Goal: Navigation & Orientation: Find specific page/section

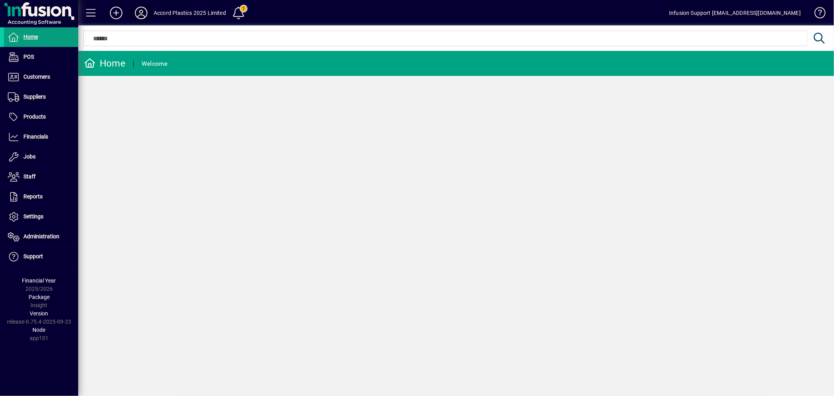
click at [141, 11] on icon at bounding box center [141, 13] width 16 height 13
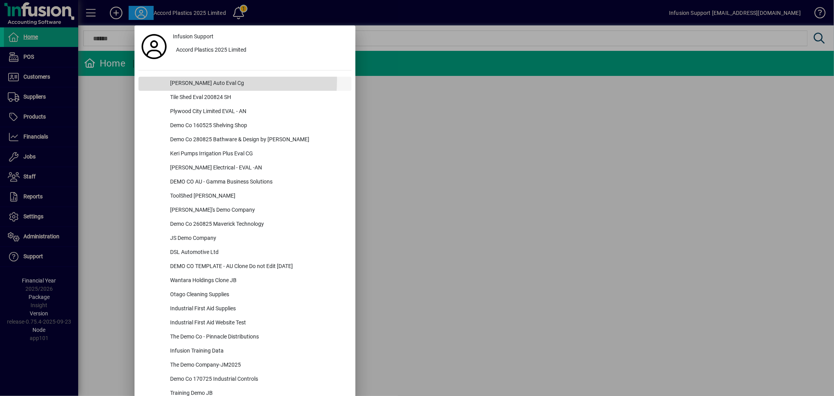
click at [194, 80] on div "[PERSON_NAME] Auto Eval Cg" at bounding box center [258, 84] width 188 height 14
